Goal: Find specific page/section: Find specific page/section

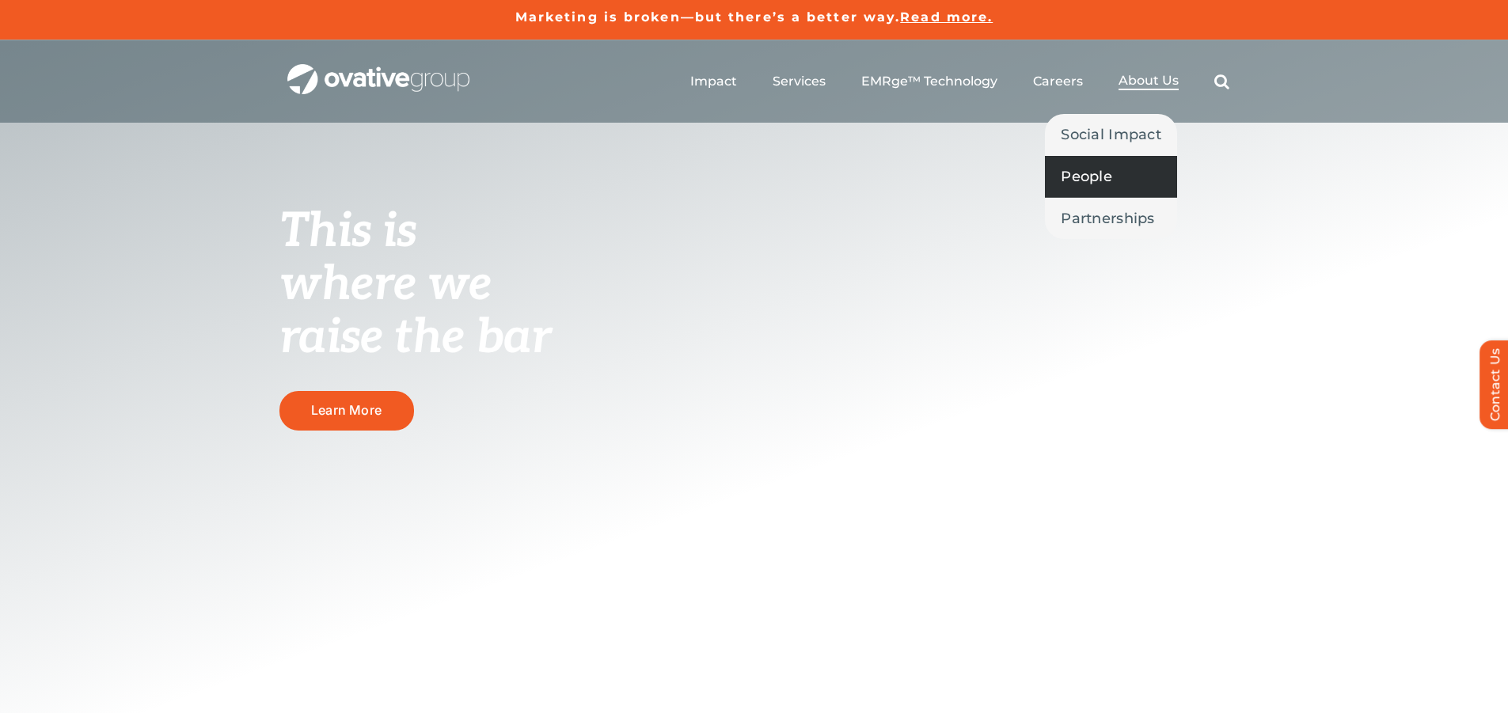
click at [1090, 165] on span "People" at bounding box center [1086, 176] width 51 height 22
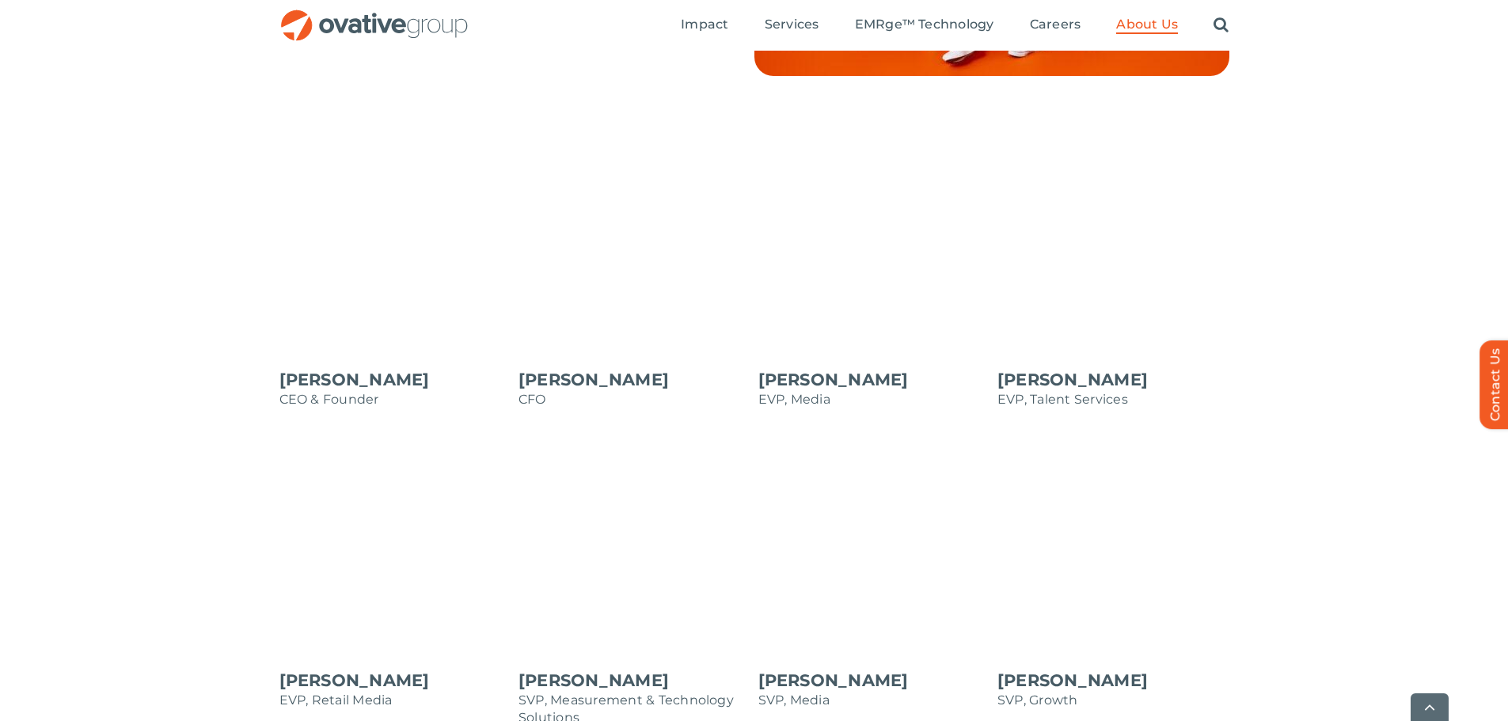
scroll to position [1346, 0]
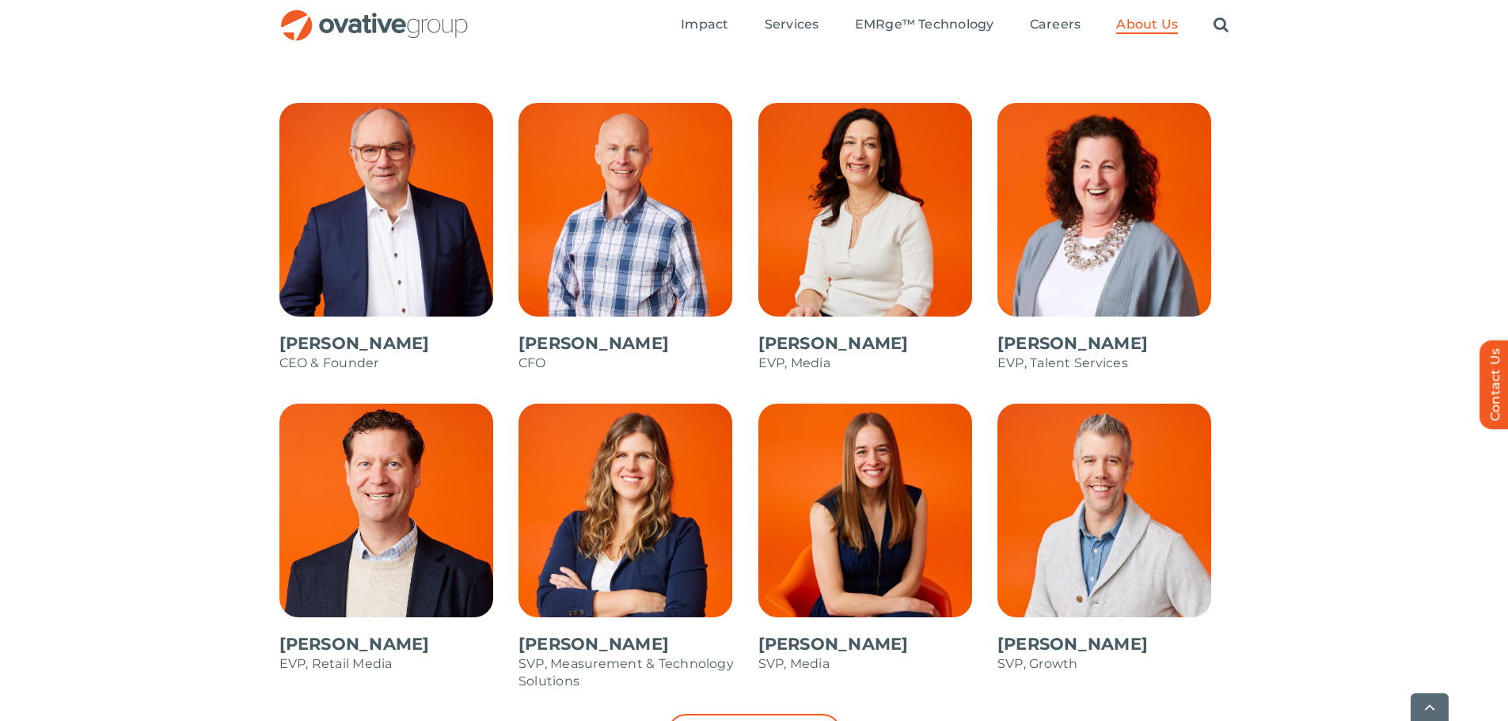
click at [397, 226] on span at bounding box center [395, 245] width 232 height 285
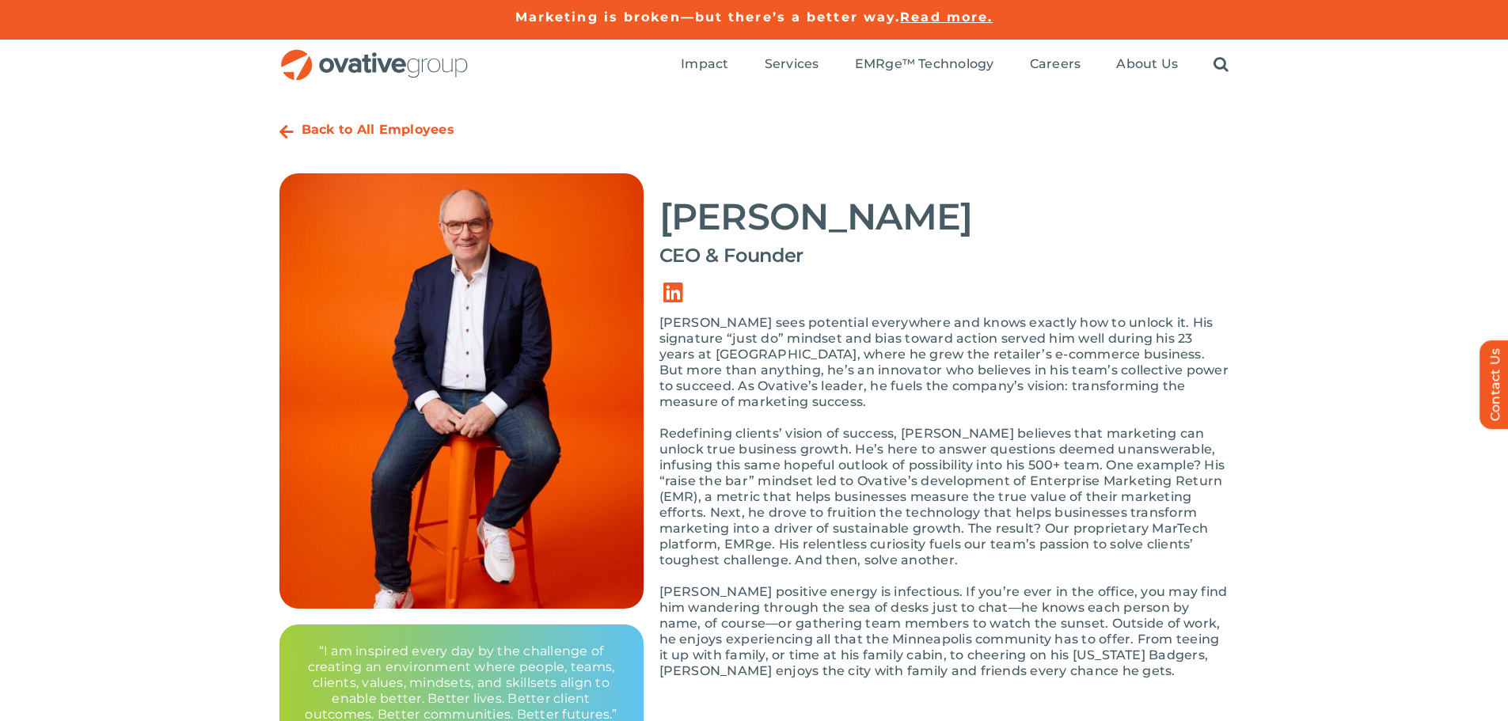
click at [334, 132] on strong "Back to All Employees" at bounding box center [378, 129] width 153 height 15
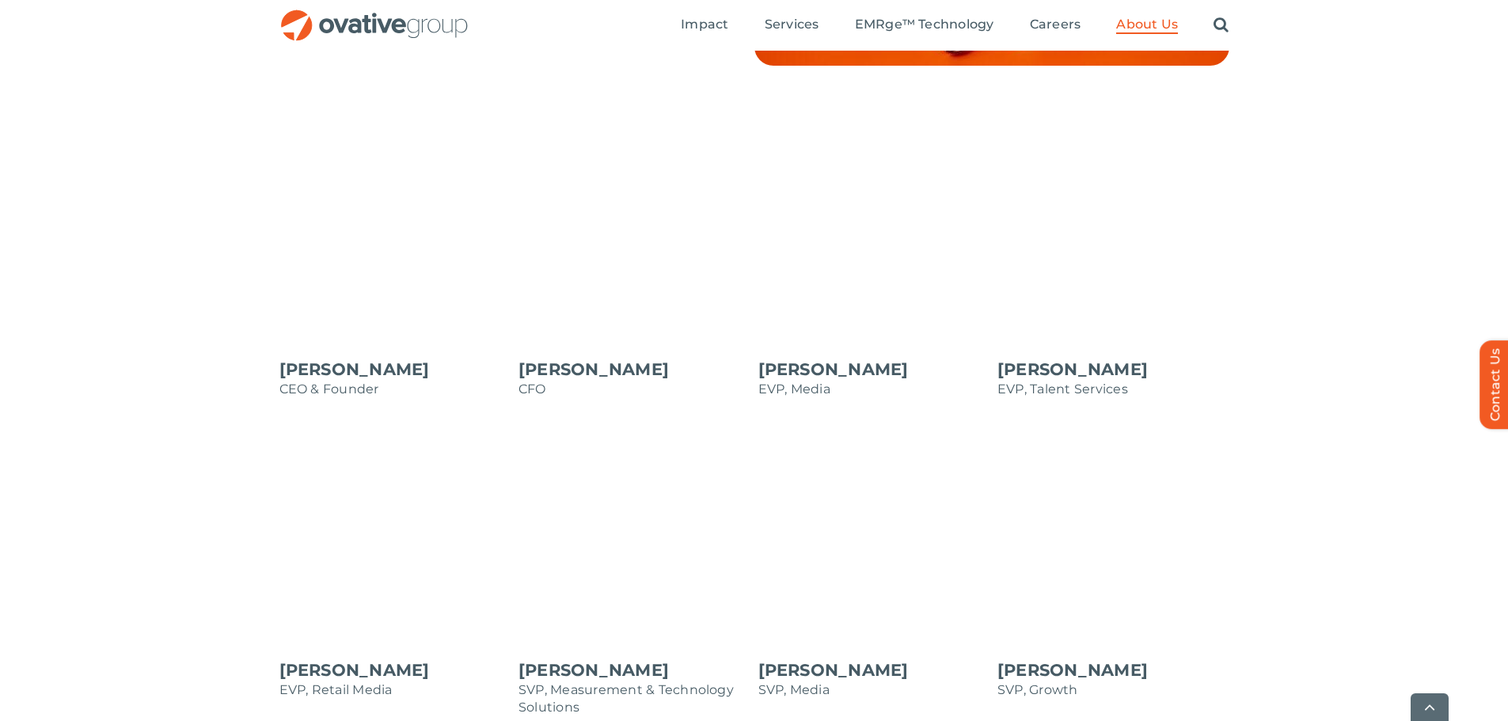
scroll to position [1346, 0]
